Goal: Task Accomplishment & Management: Use online tool/utility

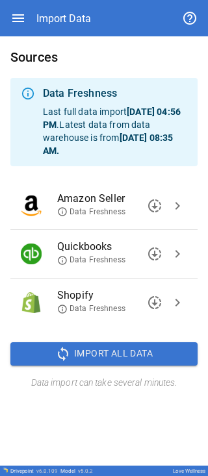
click at [42, 5] on span "Import All Data" at bounding box center [113, 353] width 79 height 16
